Goal: Find contact information: Find contact information

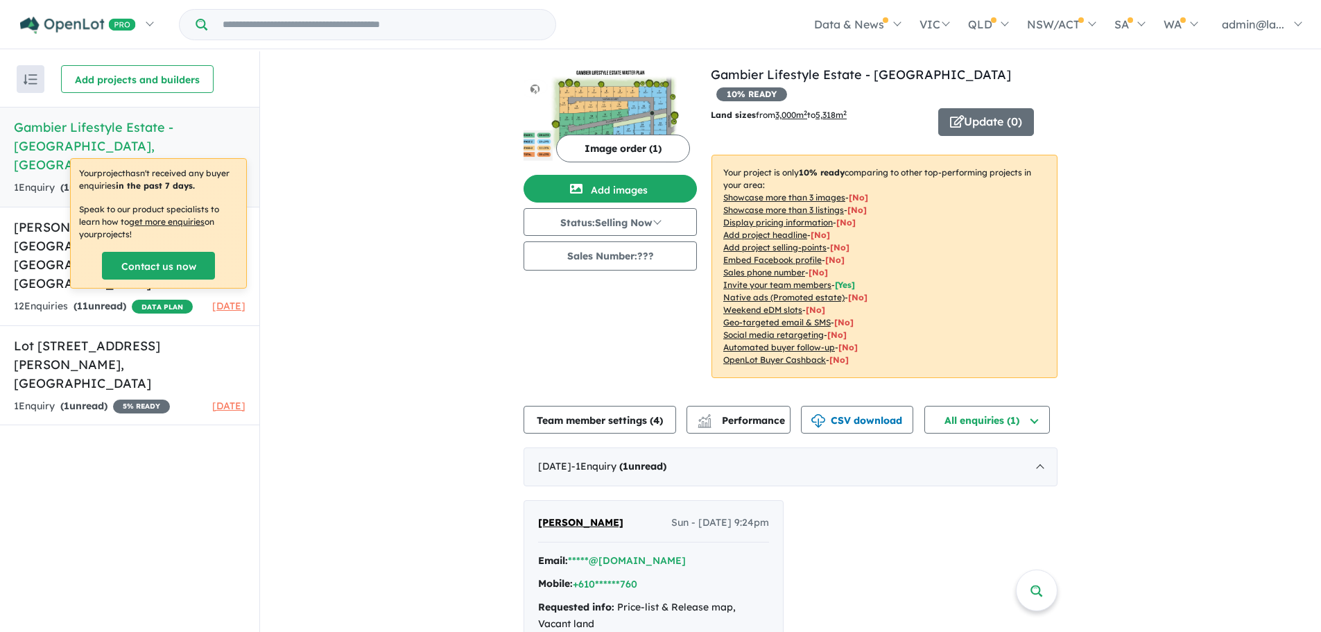
click at [69, 134] on h5 "Gambier Lifestyle Estate - [GEOGRAPHIC_DATA][PERSON_NAME][GEOGRAPHIC_DATA]" at bounding box center [130, 146] width 232 height 56
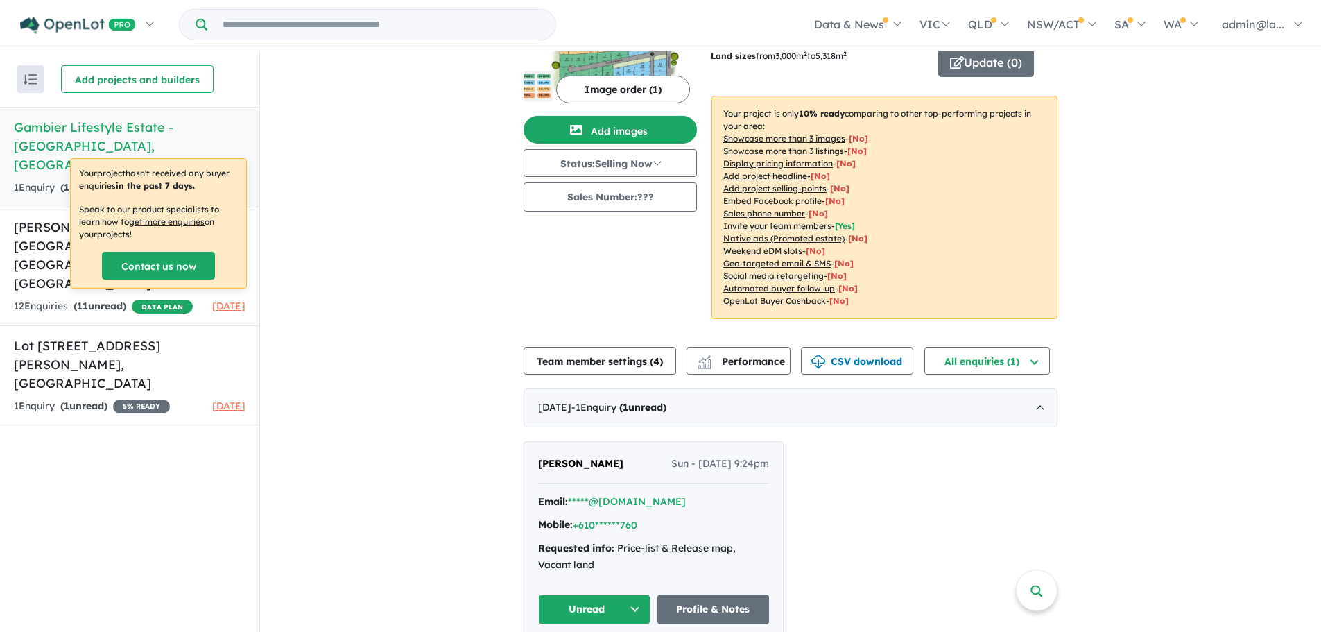
scroll to position [2, 0]
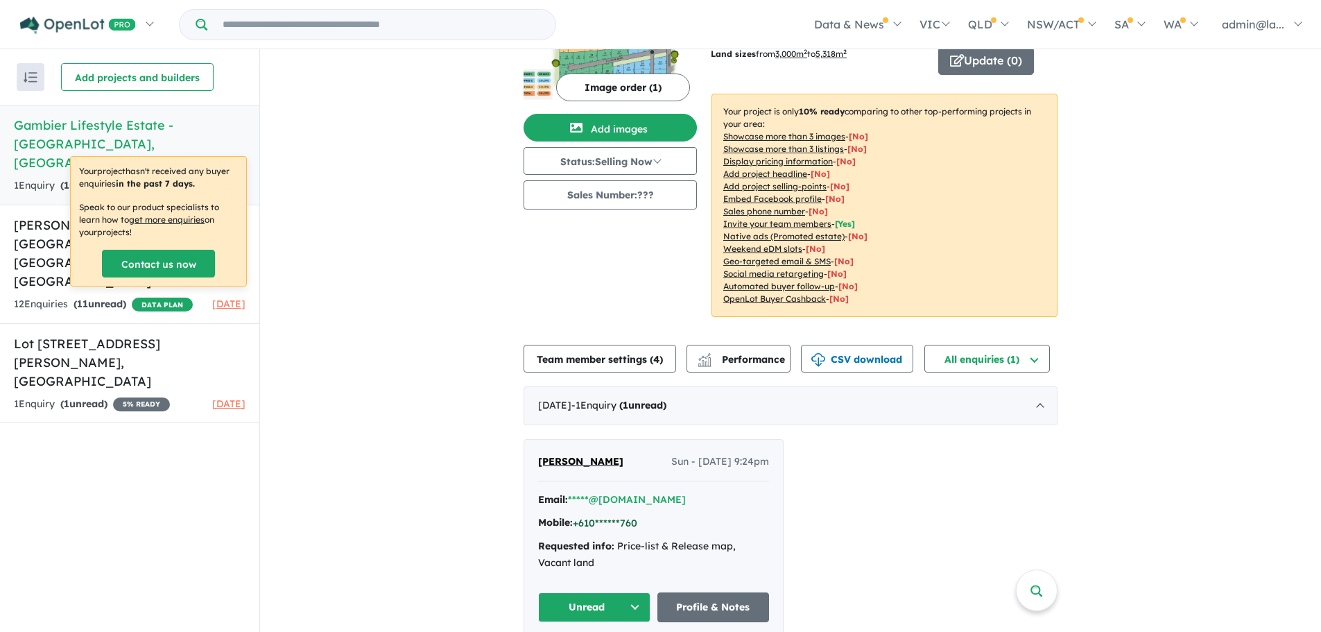
click at [600, 516] on button "+610******760" at bounding box center [605, 523] width 64 height 15
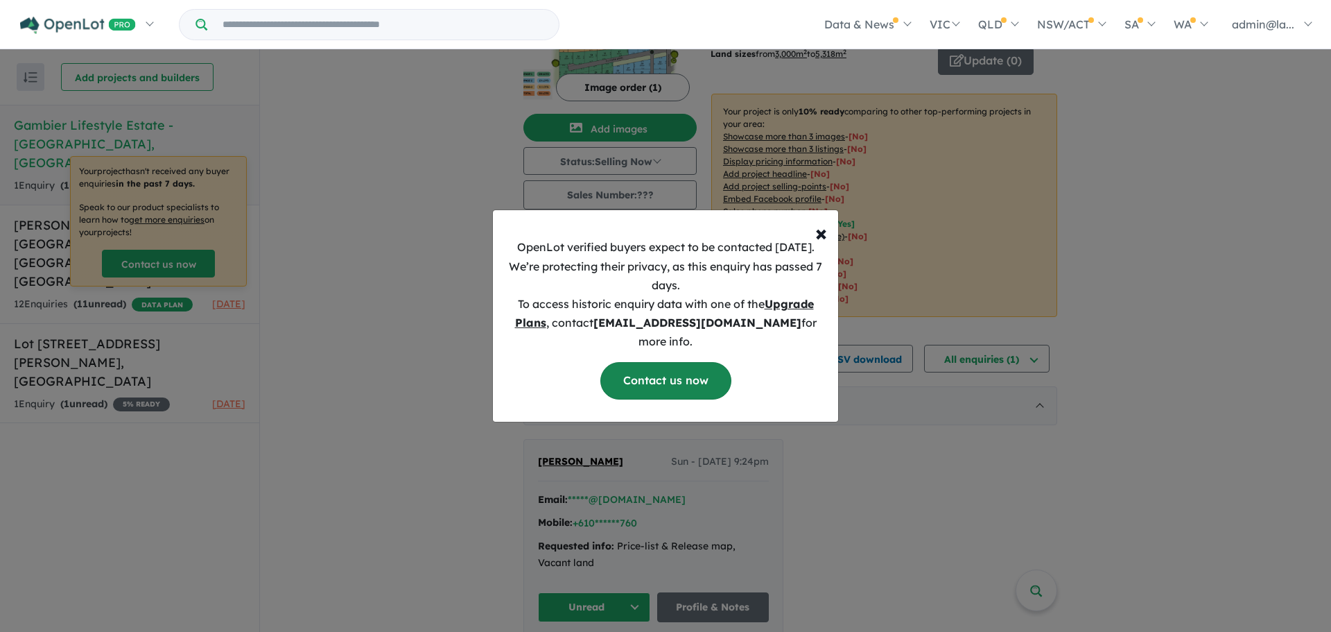
click at [701, 365] on link "Contact us now" at bounding box center [665, 380] width 131 height 37
click at [821, 246] on span "×" at bounding box center [821, 232] width 12 height 28
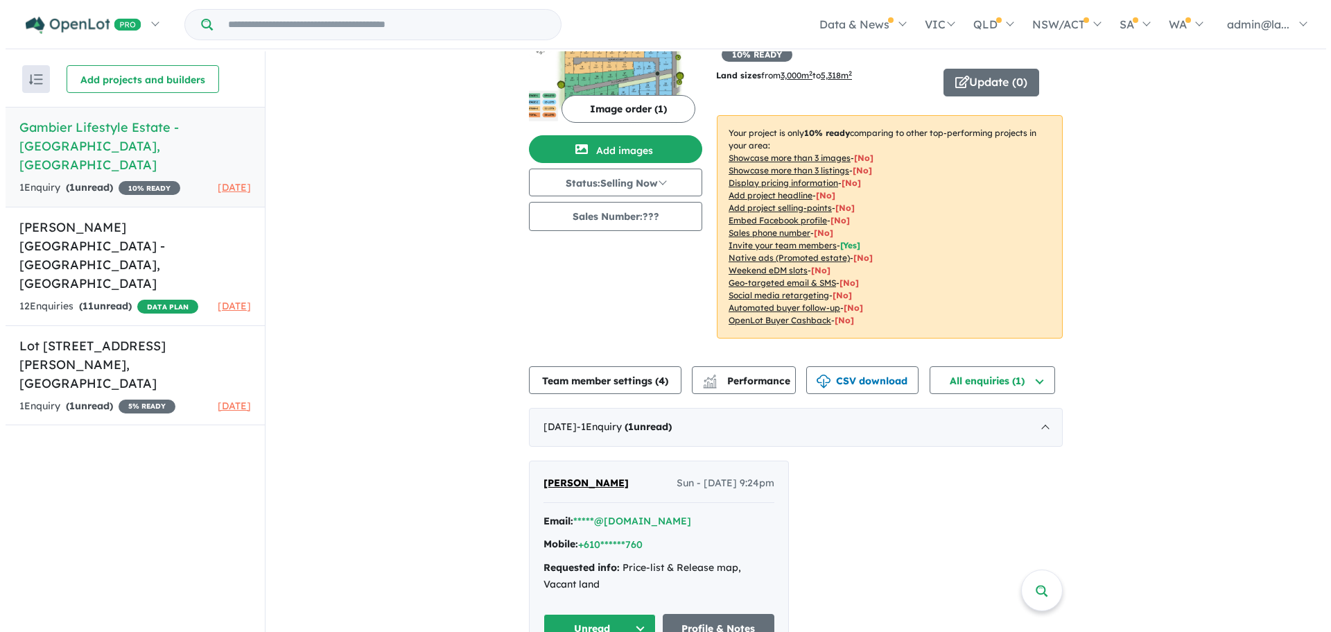
scroll to position [59, 0]
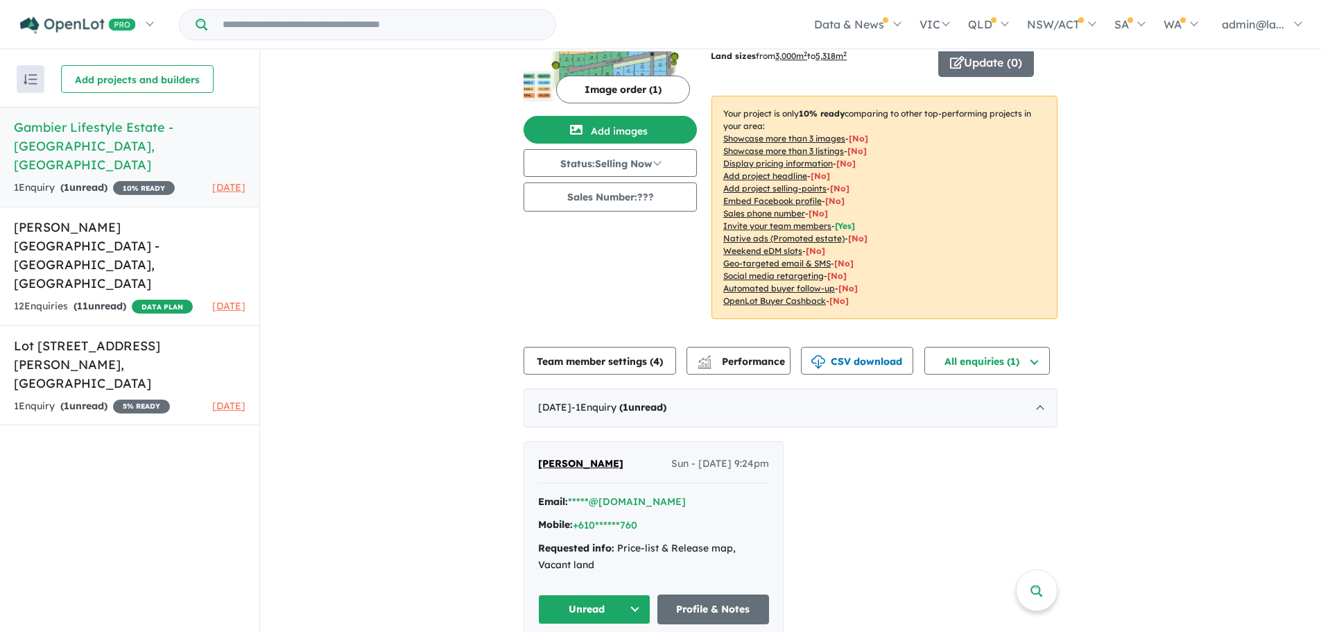
click at [765, 220] on u "Invite your team members" at bounding box center [777, 225] width 108 height 10
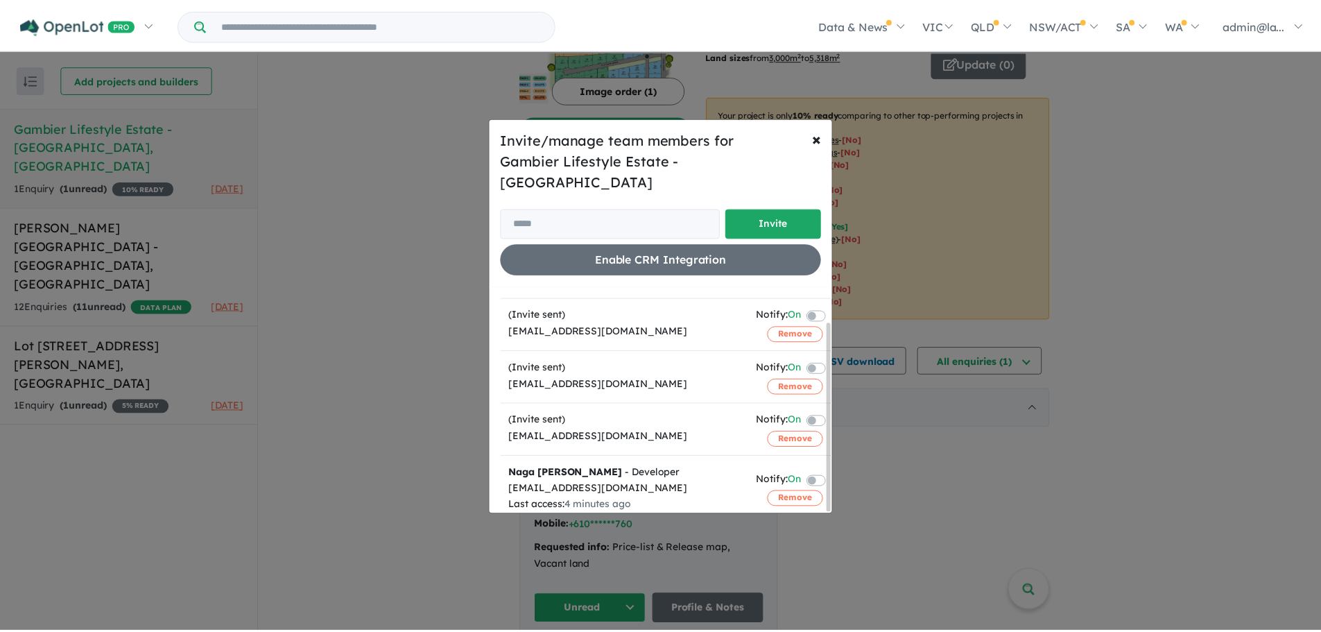
scroll to position [42, 0]
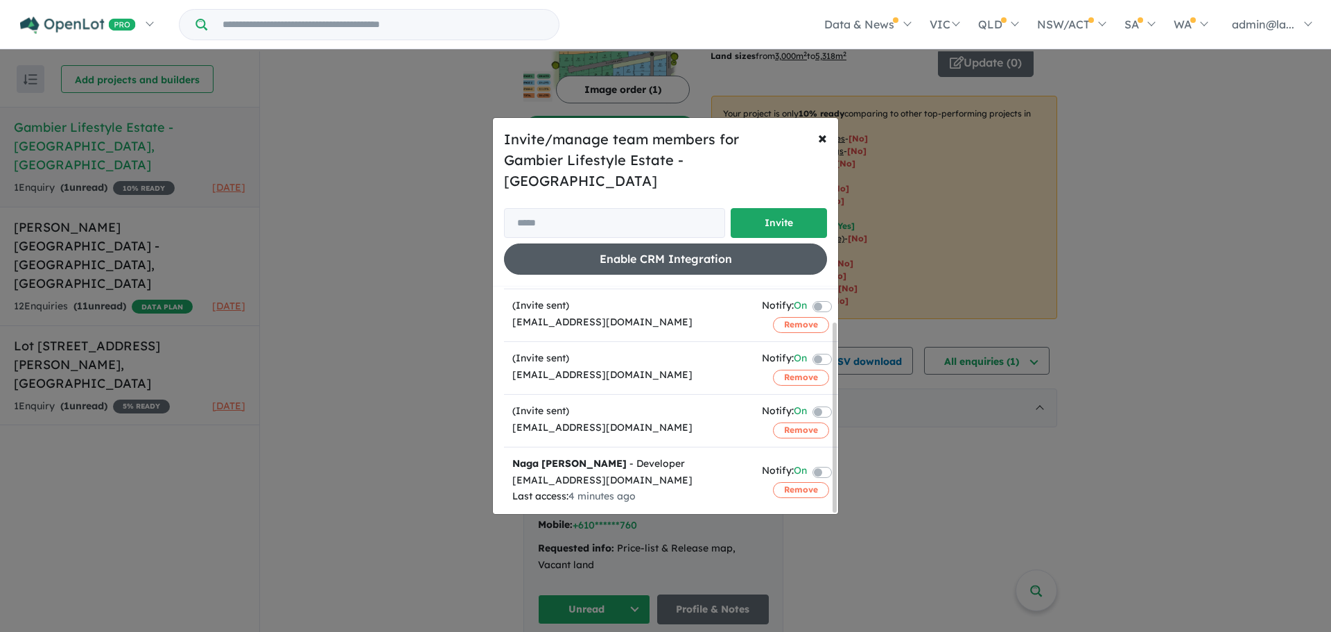
click at [607, 252] on button "Enable CRM Integration" at bounding box center [665, 258] width 323 height 31
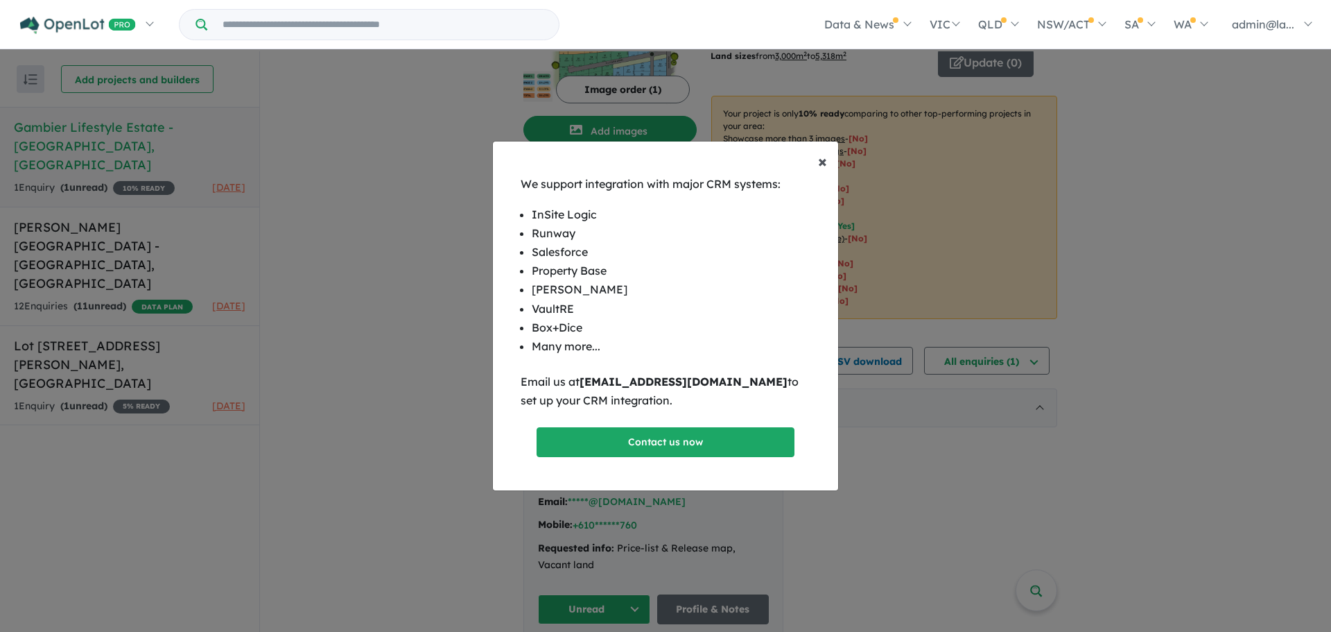
click at [821, 161] on span "×" at bounding box center [822, 160] width 9 height 21
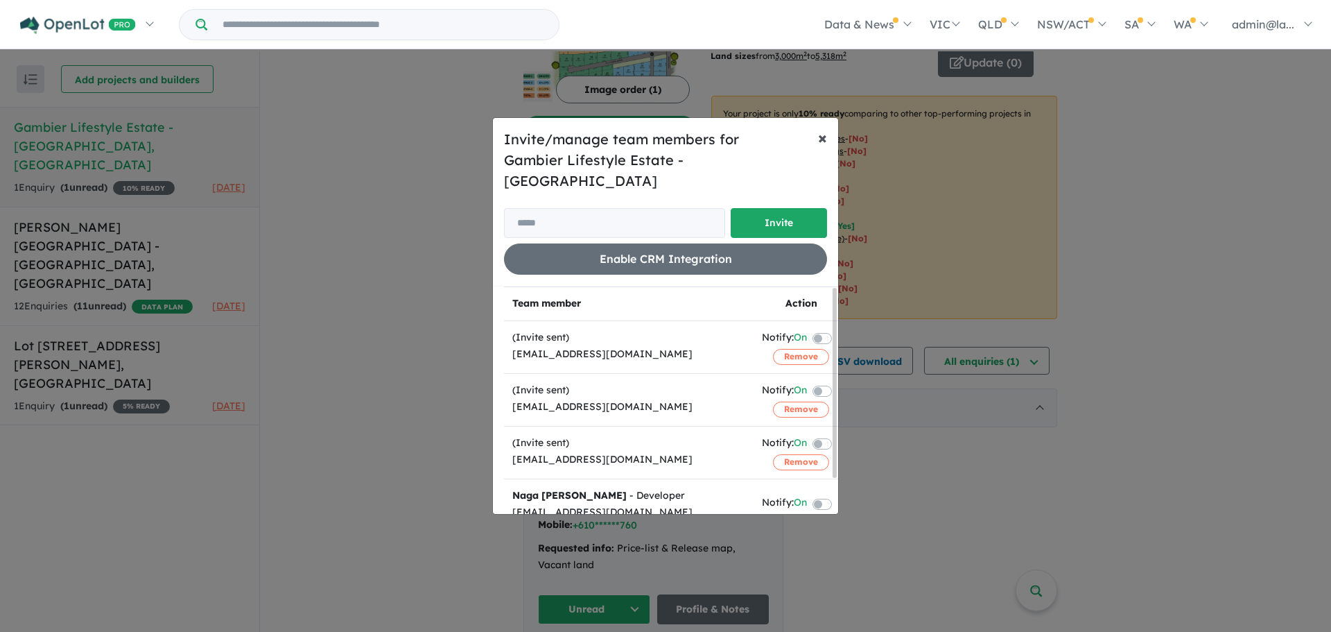
click at [824, 148] on span "×" at bounding box center [822, 137] width 9 height 21
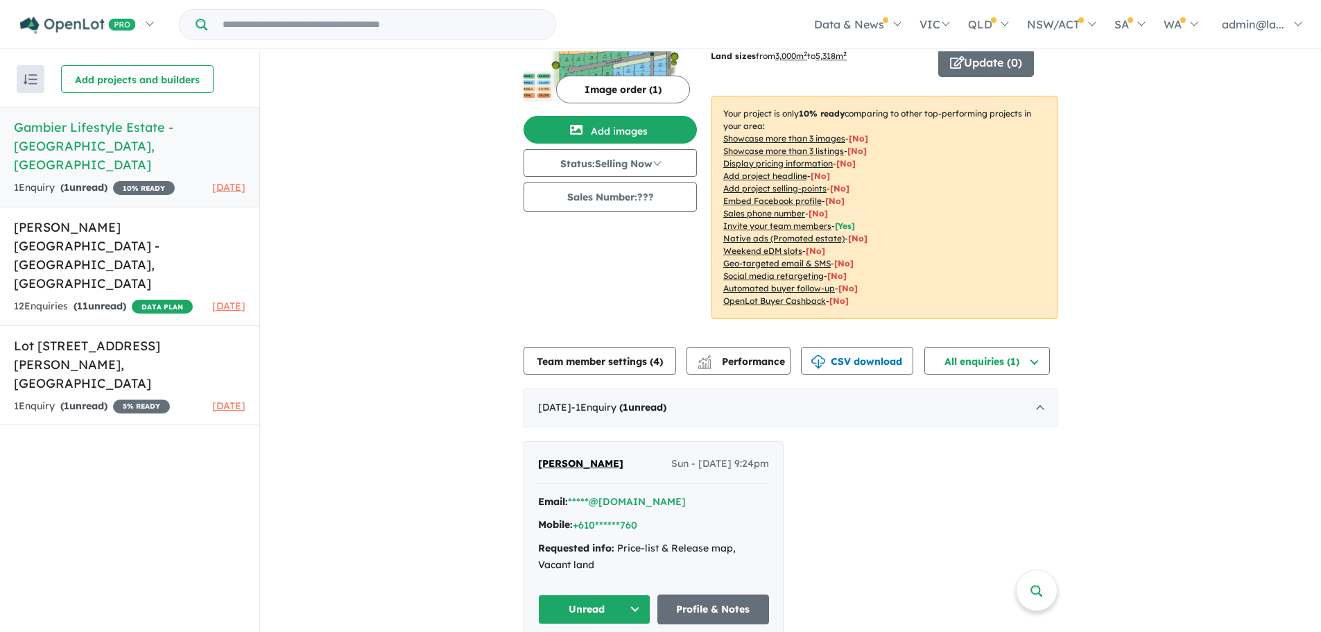
click at [1253, 276] on div "View 3 projects in your account Gambier Lifestyle Estate - Compton 10 % READY L…" at bounding box center [790, 322] width 1061 height 660
